Goal: Register for event/course

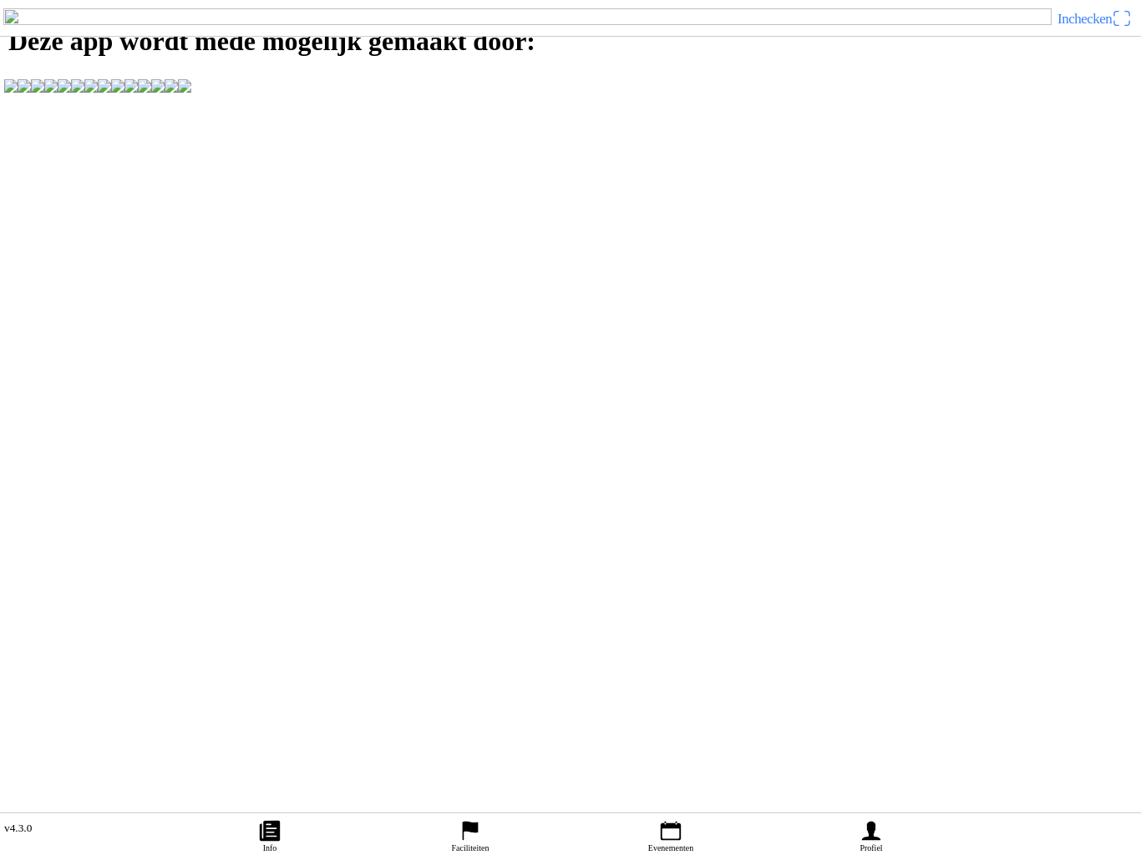
click at [464, 843] on ion-label "Faciliteiten" at bounding box center [471, 847] width 38 height 9
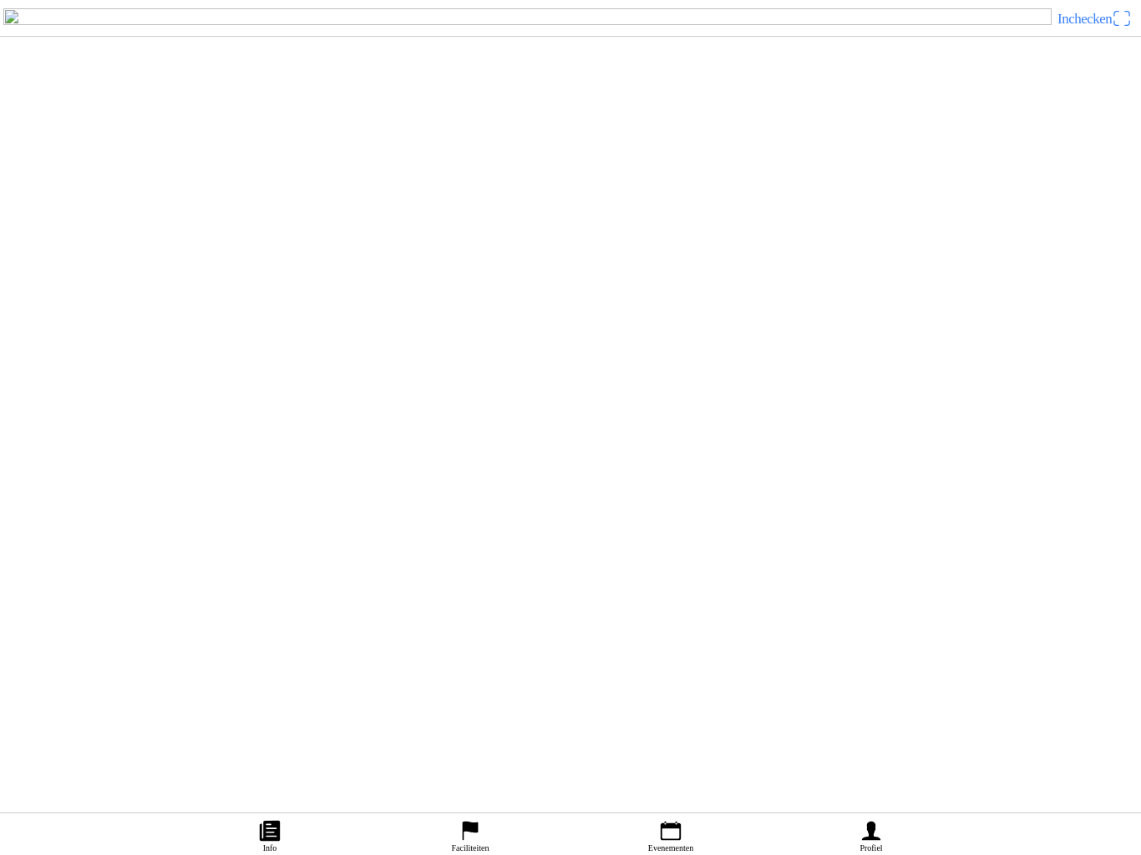
scroll to position [163, 0]
click at [60, 395] on img at bounding box center [36, 371] width 47 height 47
click at [0, 0] on slot "Evenementen" at bounding box center [0, 0] width 0 height 0
click at [60, 524] on img at bounding box center [36, 501] width 47 height 47
click at [468, 818] on icon "flag" at bounding box center [470, 830] width 25 height 25
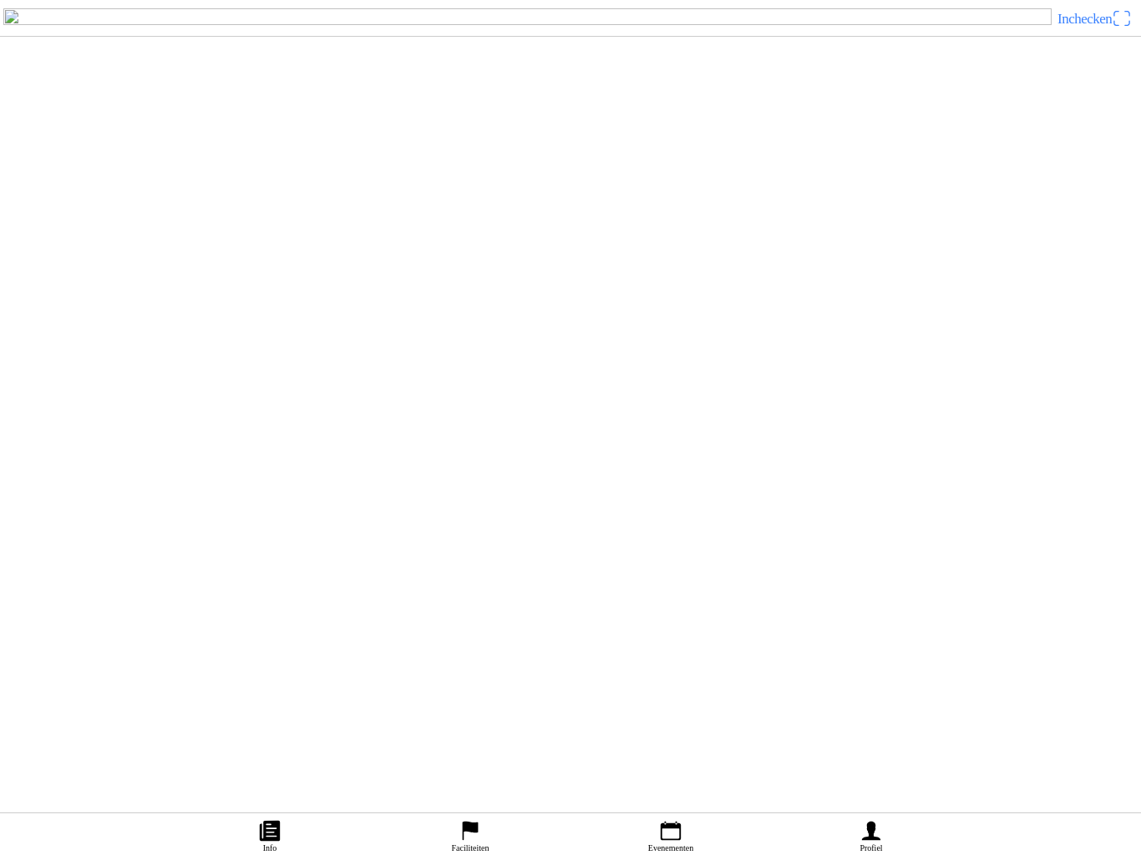
click at [674, 820] on icon "calendar" at bounding box center [670, 830] width 25 height 25
click at [808, 313] on div "[DATE] 12:00 VAMAC Vrijetraining Zaterdag VAMAC Varsseveld" at bounding box center [606, 280] width 1067 height 68
click at [671, 843] on ion-label "Evenementen" at bounding box center [670, 847] width 45 height 9
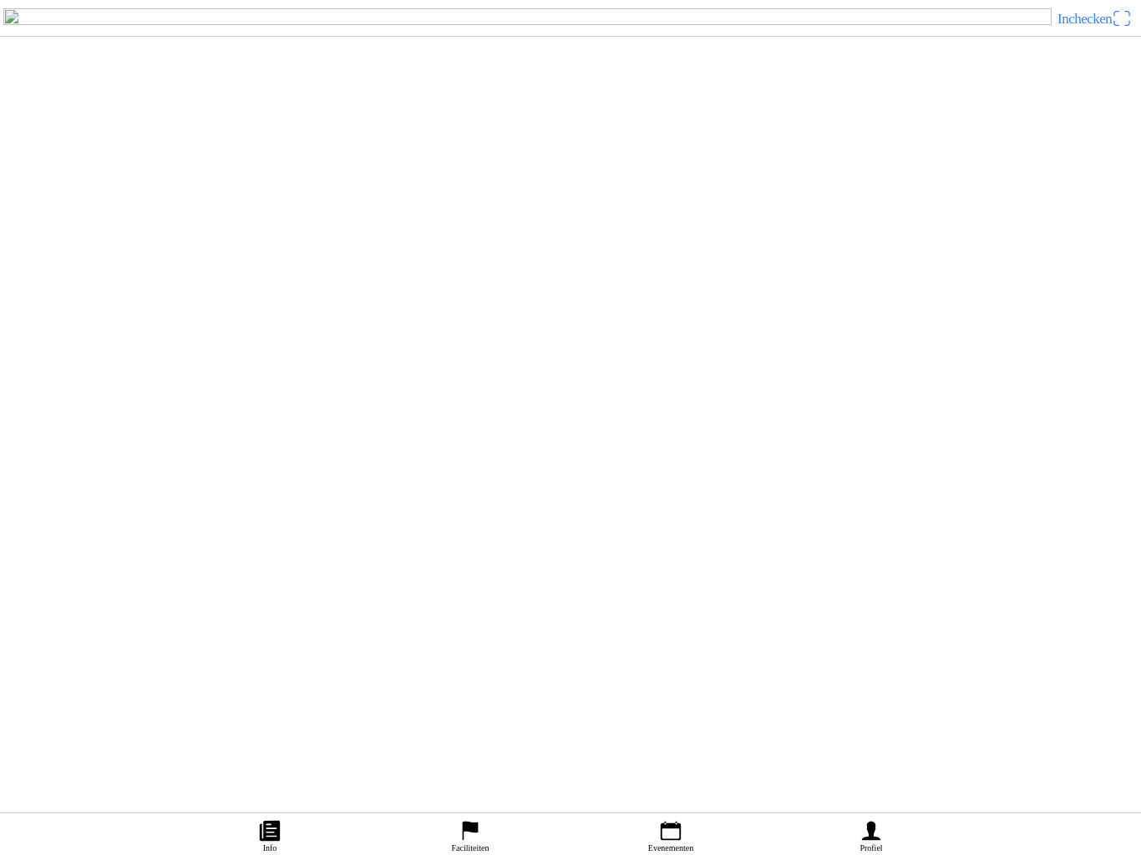
click at [60, 492] on img at bounding box center [36, 468] width 47 height 47
click at [567, 437] on ion-label "Informatie" at bounding box center [571, 427] width 46 height 18
click at [576, 438] on button "Informatie" at bounding box center [570, 428] width 1139 height 20
click at [580, 437] on ion-label "Informatie" at bounding box center [571, 427] width 46 height 18
click at [1076, 27] on span "Inchecken" at bounding box center [1084, 19] width 54 height 16
